Goal: Entertainment & Leisure: Browse casually

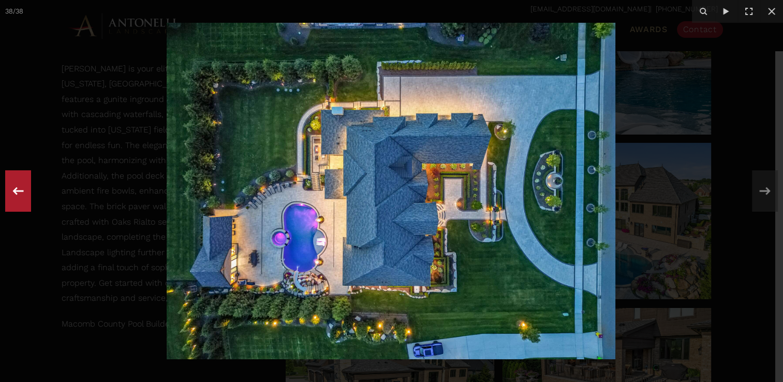
click at [19, 190] on icon at bounding box center [18, 191] width 19 height 34
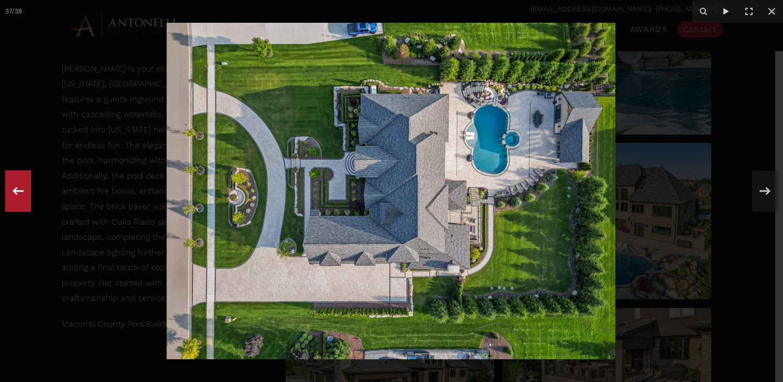
click at [21, 190] on icon at bounding box center [18, 191] width 19 height 34
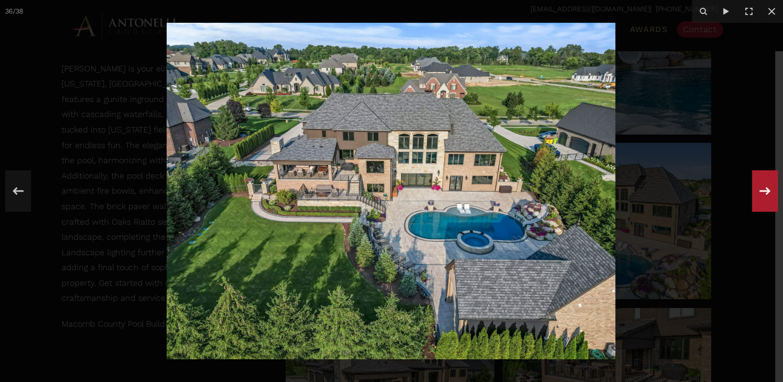
click at [761, 190] on icon at bounding box center [765, 191] width 11 height 8
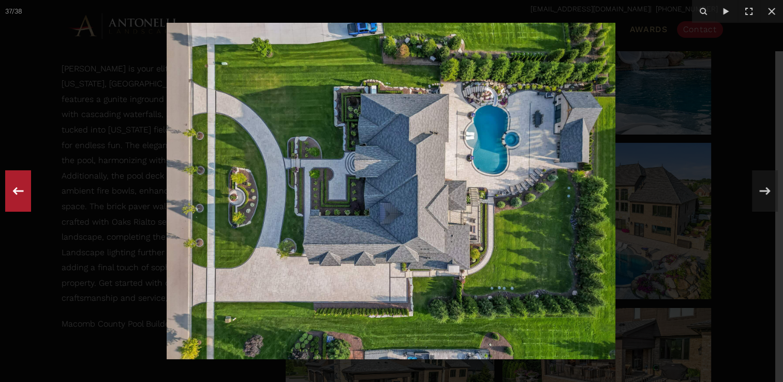
click at [19, 194] on icon at bounding box center [18, 191] width 19 height 34
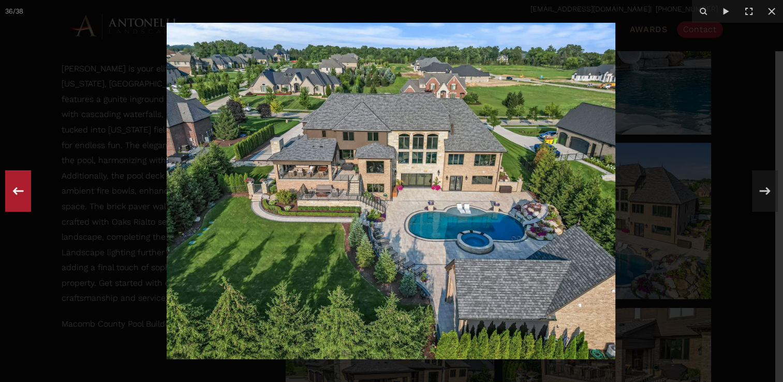
click at [19, 194] on icon at bounding box center [18, 191] width 19 height 34
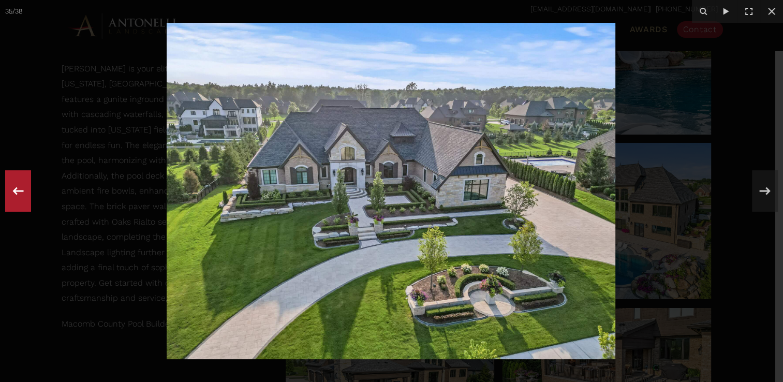
click at [19, 194] on div "35 / 38" at bounding box center [391, 191] width 783 height 382
click at [14, 189] on icon at bounding box center [18, 191] width 11 height 8
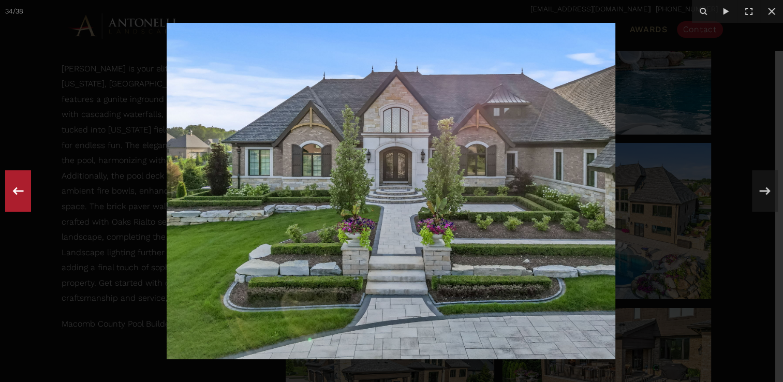
click at [14, 189] on icon at bounding box center [18, 191] width 11 height 8
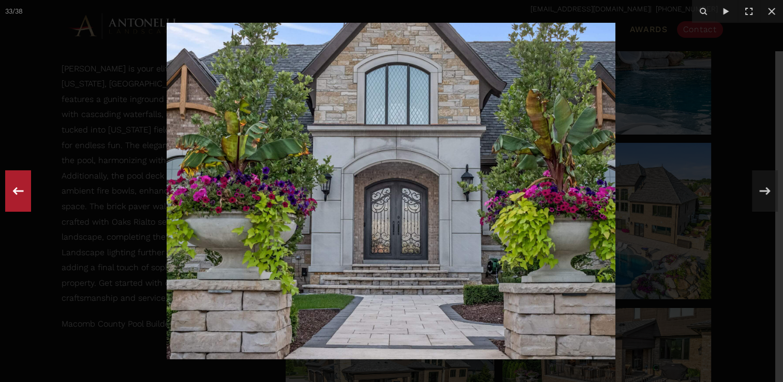
click at [14, 189] on icon at bounding box center [18, 191] width 11 height 8
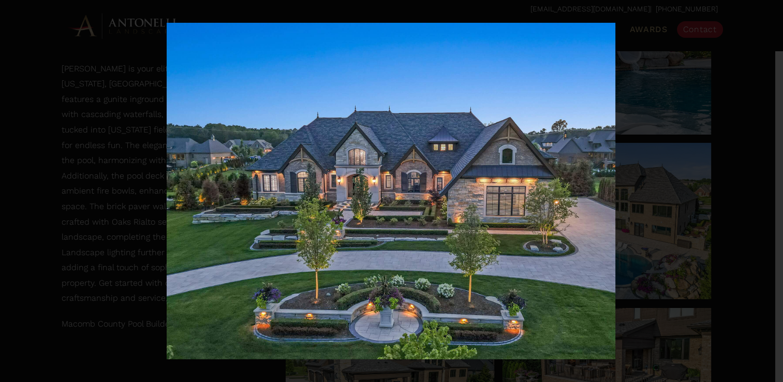
click at [14, 189] on div "32 / 38" at bounding box center [391, 191] width 783 height 382
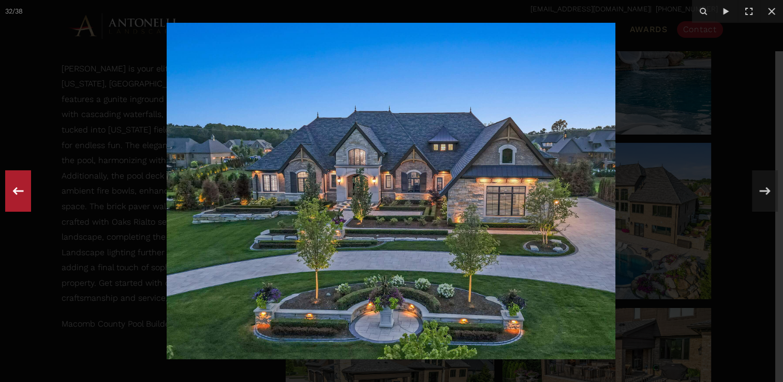
click at [14, 189] on icon at bounding box center [18, 191] width 11 height 8
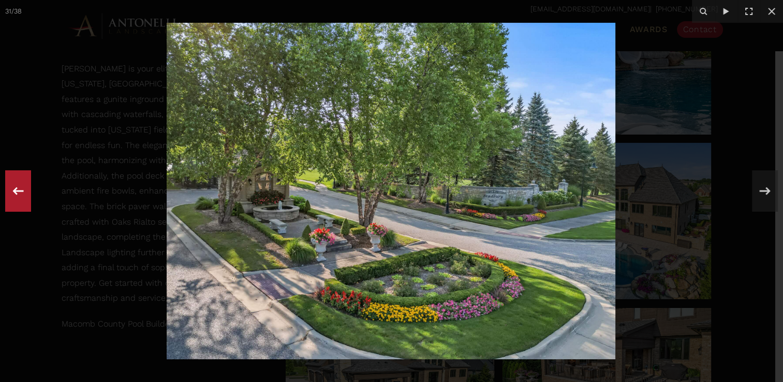
click at [14, 189] on icon at bounding box center [18, 191] width 11 height 8
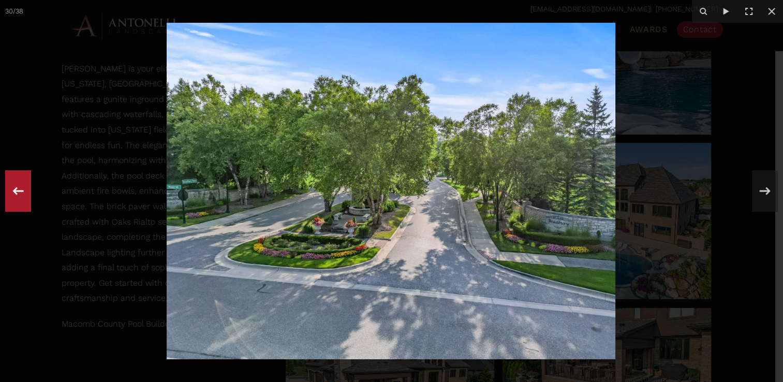
click at [14, 189] on icon at bounding box center [18, 191] width 11 height 8
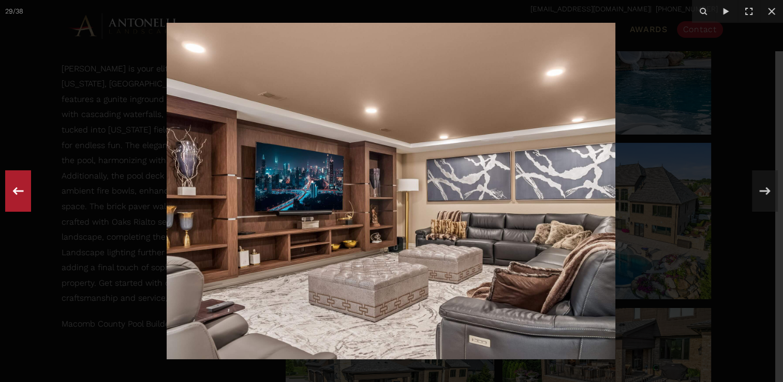
click at [14, 189] on div "29 / 38" at bounding box center [391, 191] width 783 height 382
click at [14, 189] on icon at bounding box center [18, 191] width 11 height 8
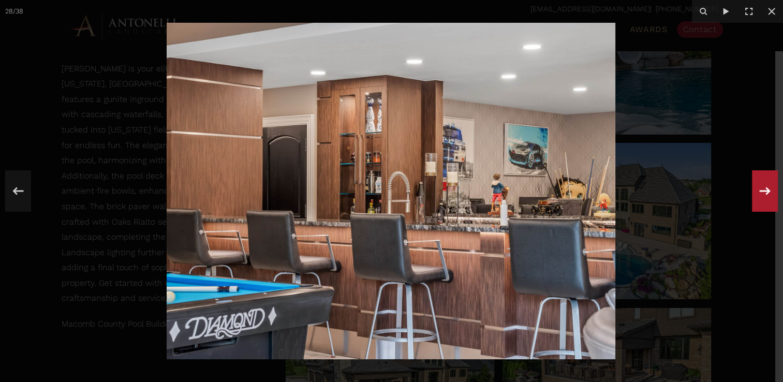
click at [767, 196] on icon at bounding box center [765, 191] width 19 height 34
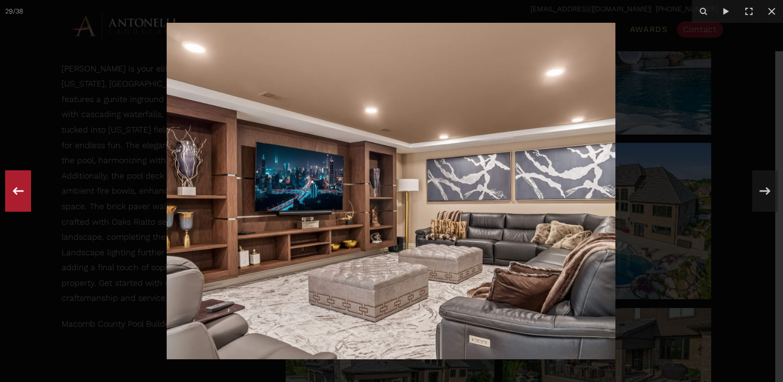
click at [15, 191] on icon at bounding box center [18, 191] width 11 height 8
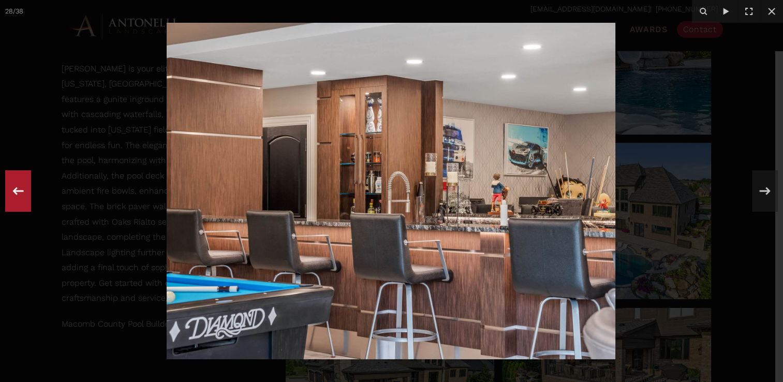
click at [15, 191] on icon at bounding box center [18, 191] width 11 height 8
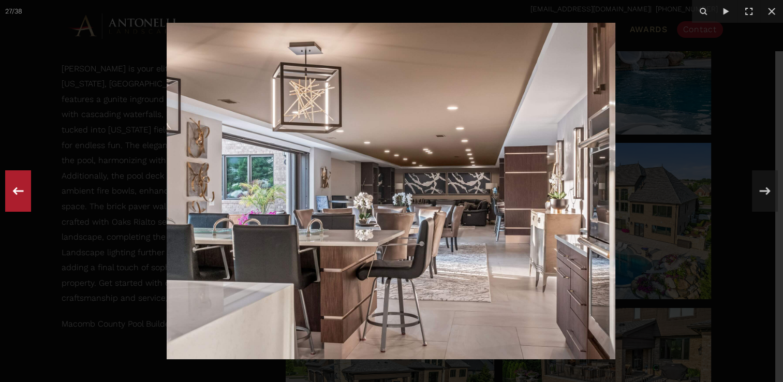
click at [15, 191] on icon at bounding box center [18, 191] width 11 height 8
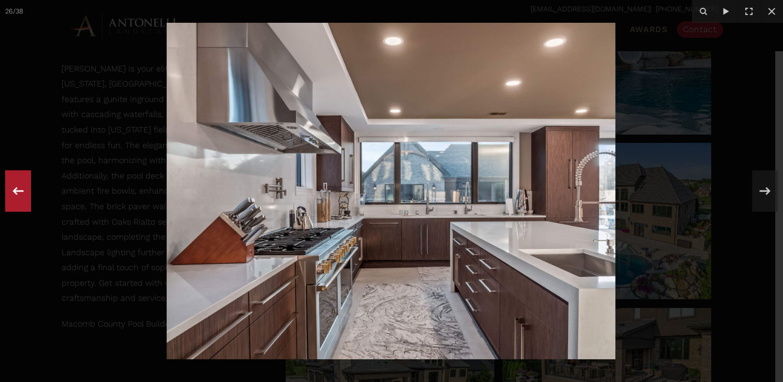
click at [15, 191] on icon at bounding box center [18, 191] width 11 height 8
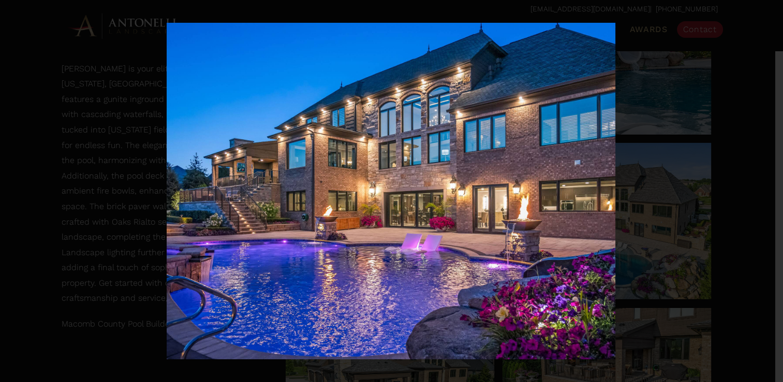
click at [15, 191] on div "25 / 38" at bounding box center [391, 191] width 783 height 382
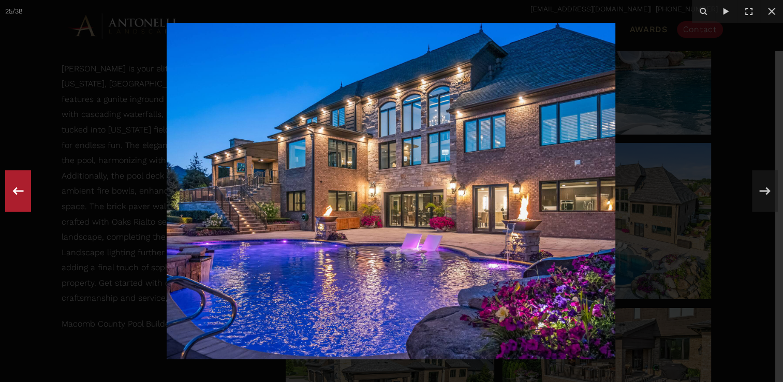
click at [17, 190] on icon at bounding box center [18, 191] width 19 height 34
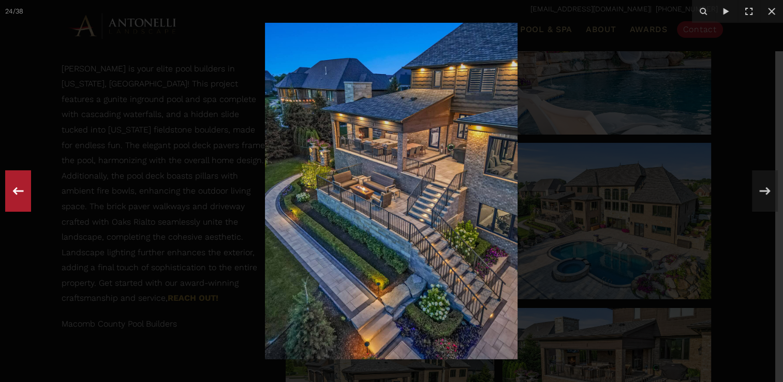
click at [13, 189] on icon at bounding box center [18, 191] width 19 height 34
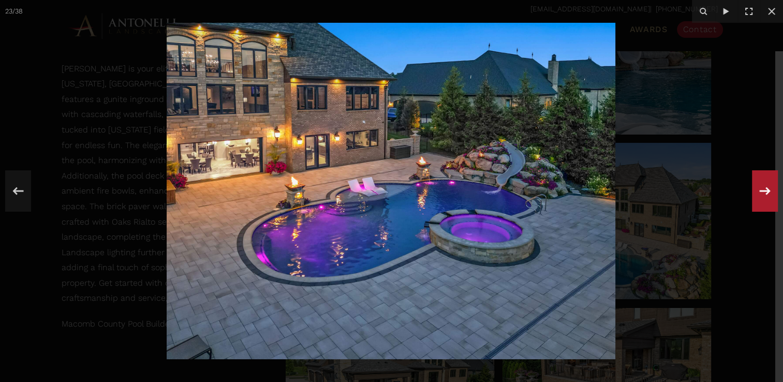
click at [766, 189] on icon at bounding box center [765, 191] width 19 height 34
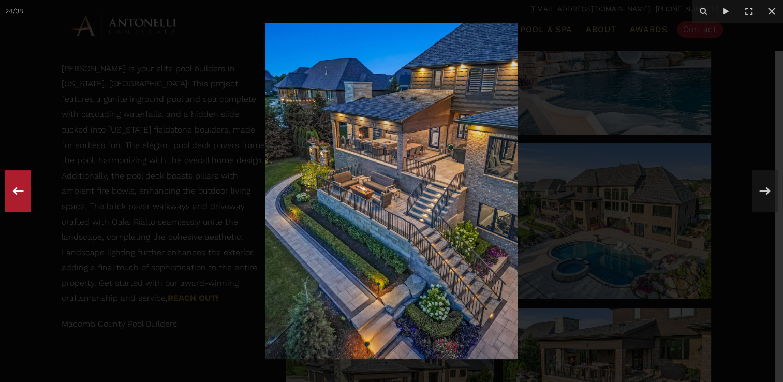
click at [21, 195] on icon at bounding box center [18, 191] width 19 height 34
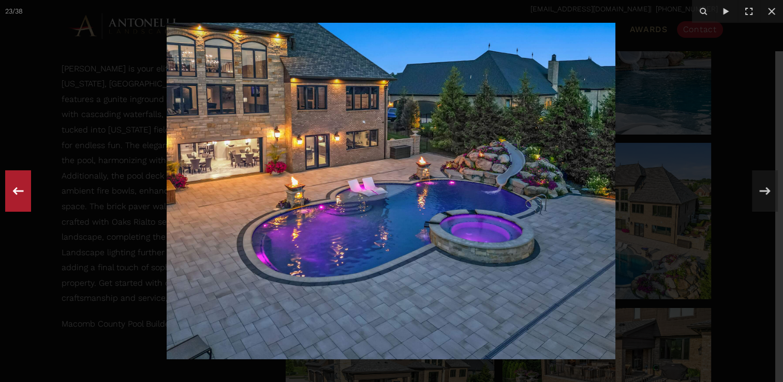
click at [18, 193] on icon at bounding box center [18, 191] width 19 height 34
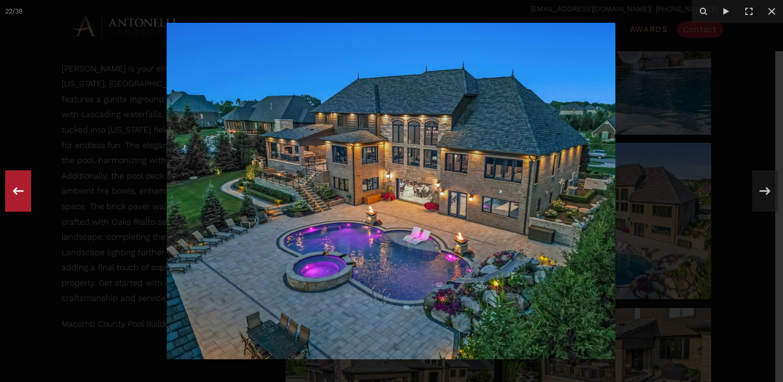
click at [18, 193] on icon at bounding box center [18, 191] width 19 height 34
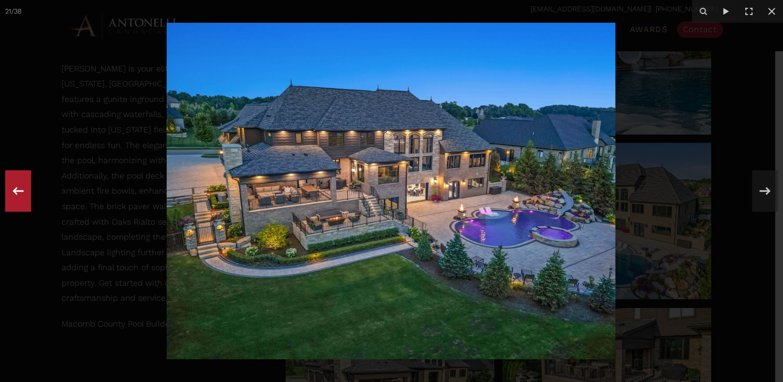
click at [18, 193] on icon at bounding box center [18, 191] width 19 height 34
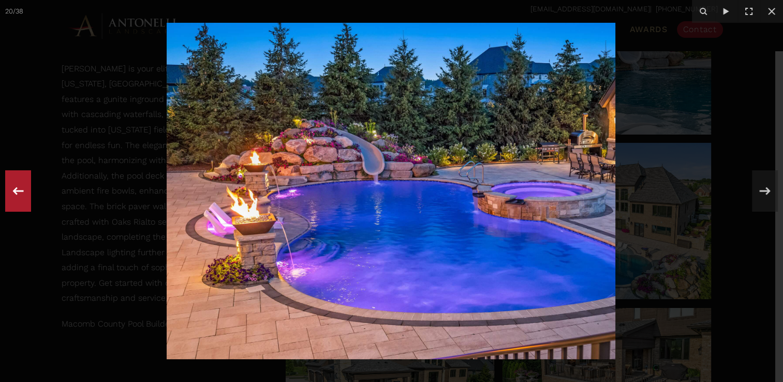
click at [16, 192] on icon at bounding box center [18, 191] width 11 height 8
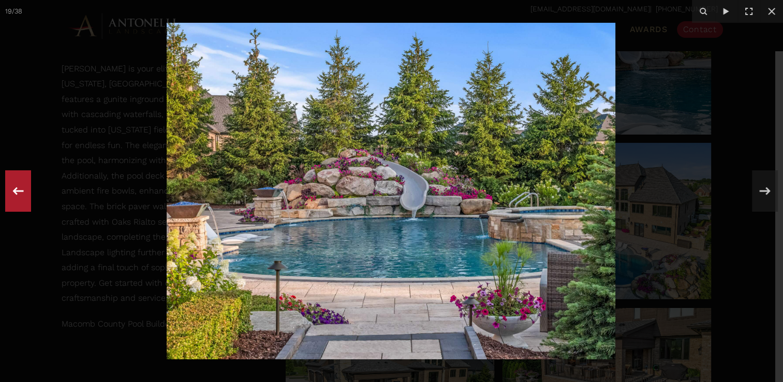
click at [16, 192] on icon at bounding box center [18, 191] width 11 height 8
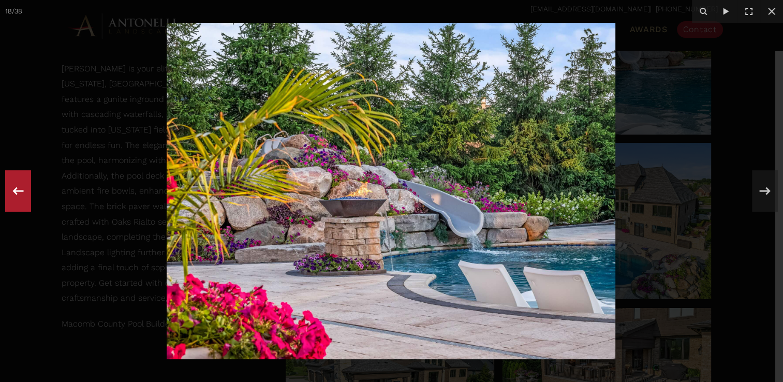
click at [16, 192] on icon at bounding box center [18, 191] width 11 height 8
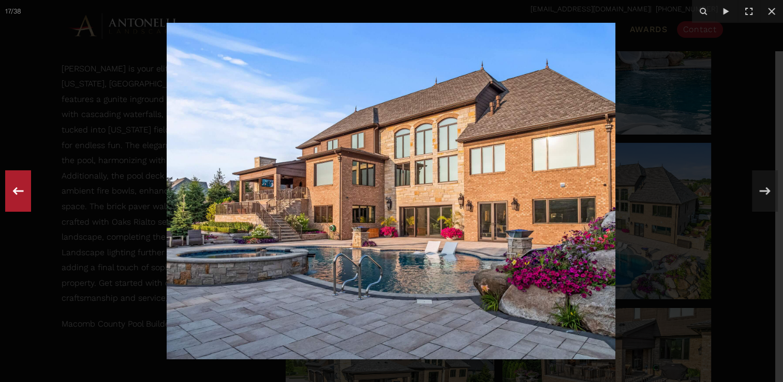
click at [16, 192] on icon at bounding box center [18, 191] width 11 height 8
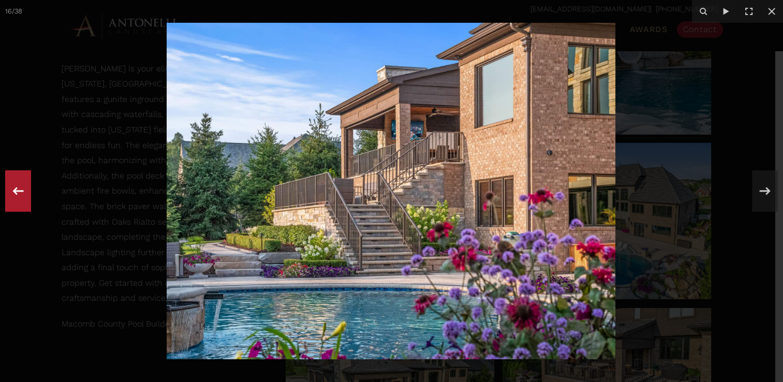
click at [16, 192] on icon at bounding box center [18, 191] width 11 height 8
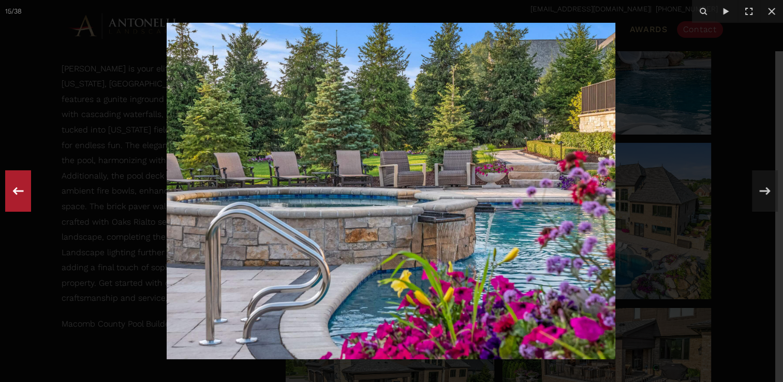
click at [16, 192] on icon at bounding box center [18, 191] width 11 height 8
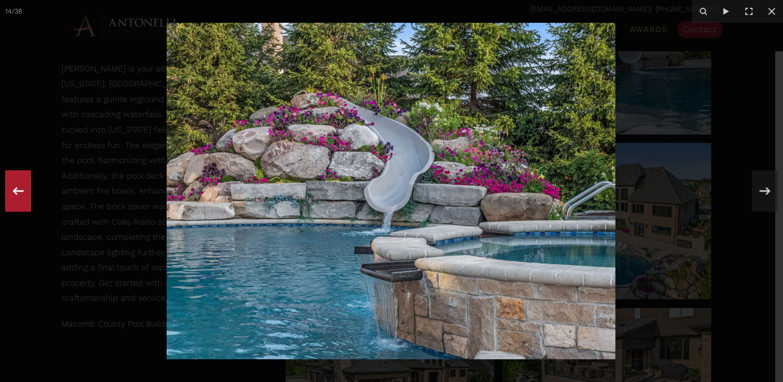
click at [16, 192] on icon at bounding box center [18, 191] width 11 height 8
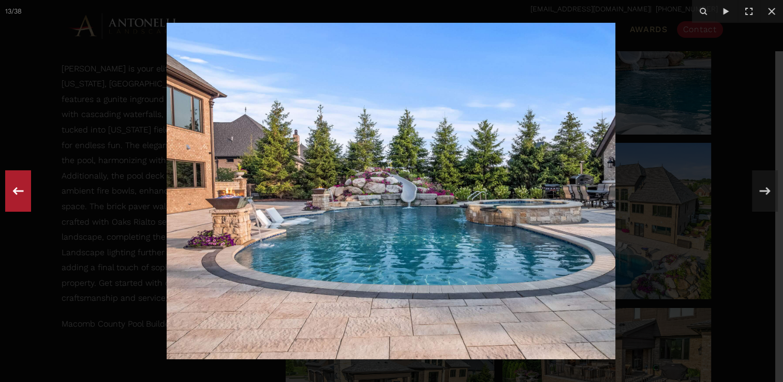
click at [16, 192] on icon at bounding box center [18, 191] width 11 height 8
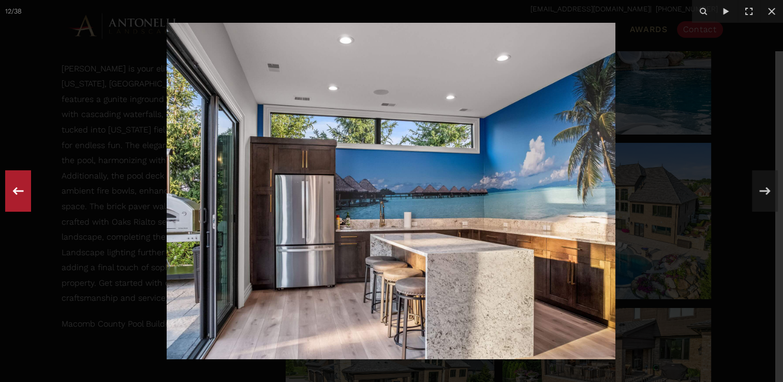
click at [16, 192] on icon at bounding box center [18, 191] width 11 height 8
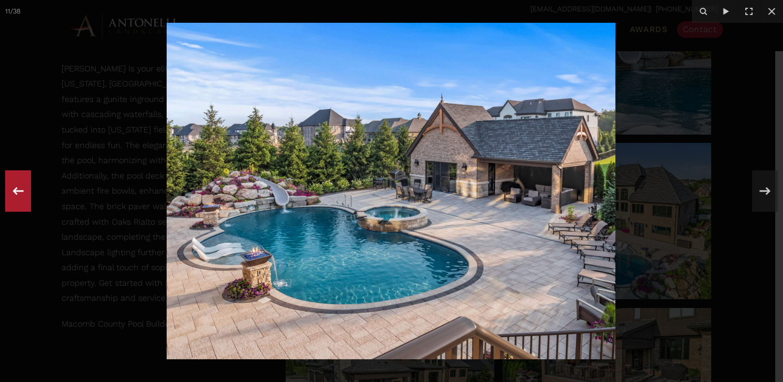
click at [18, 190] on icon at bounding box center [18, 191] width 19 height 34
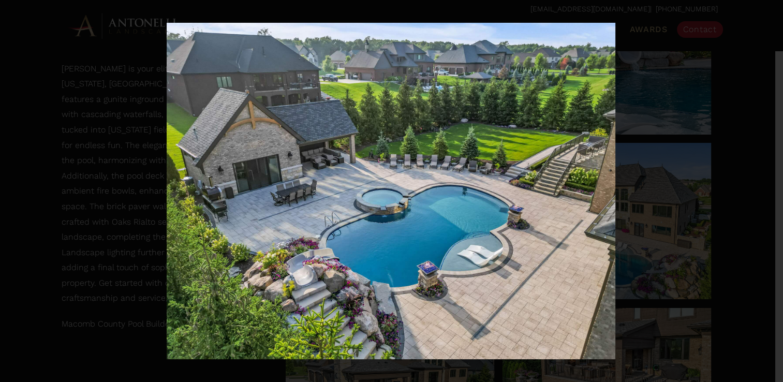
click at [18, 190] on div "10 / 38" at bounding box center [391, 191] width 783 height 382
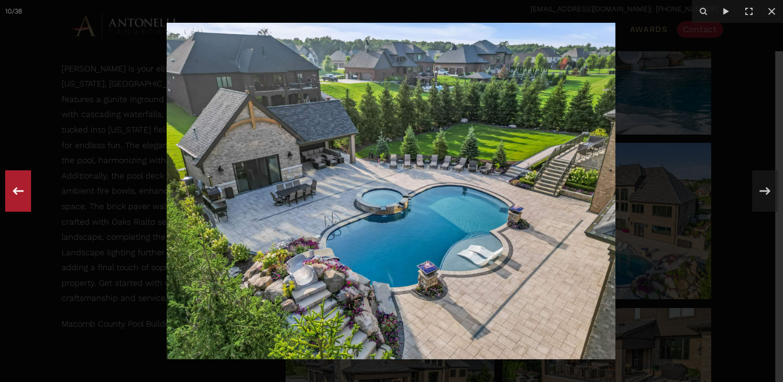
click at [19, 193] on icon at bounding box center [18, 191] width 19 height 34
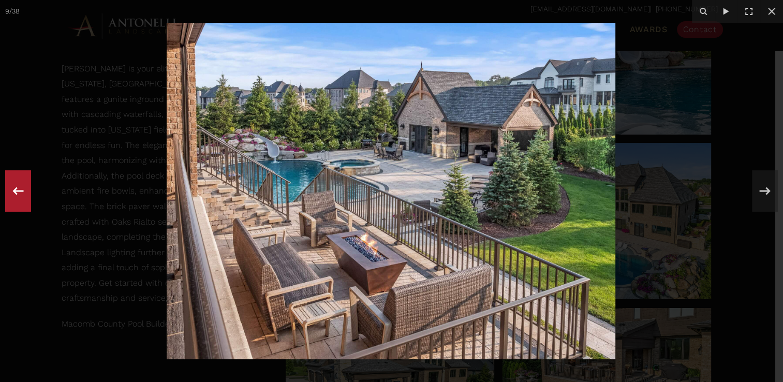
click at [19, 193] on icon at bounding box center [18, 191] width 19 height 34
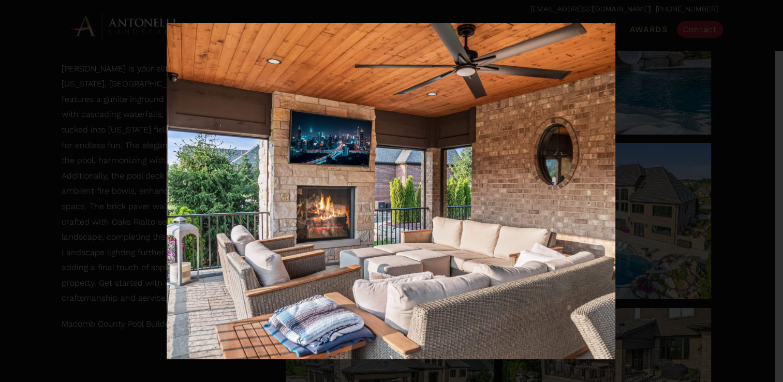
click at [19, 193] on div "8 / 38" at bounding box center [391, 191] width 783 height 382
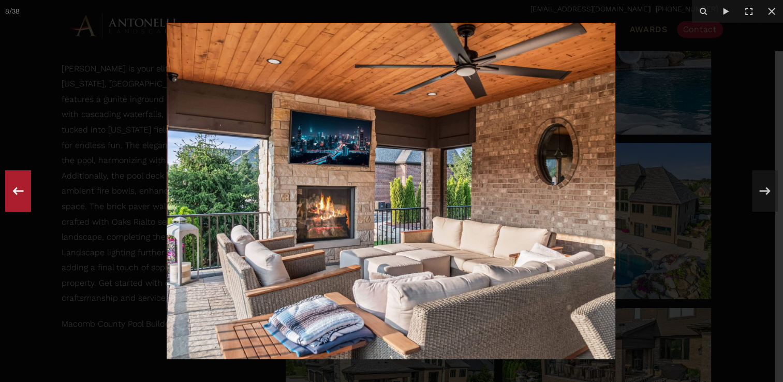
click at [19, 188] on icon at bounding box center [18, 191] width 19 height 34
